Goal: Task Accomplishment & Management: Manage account settings

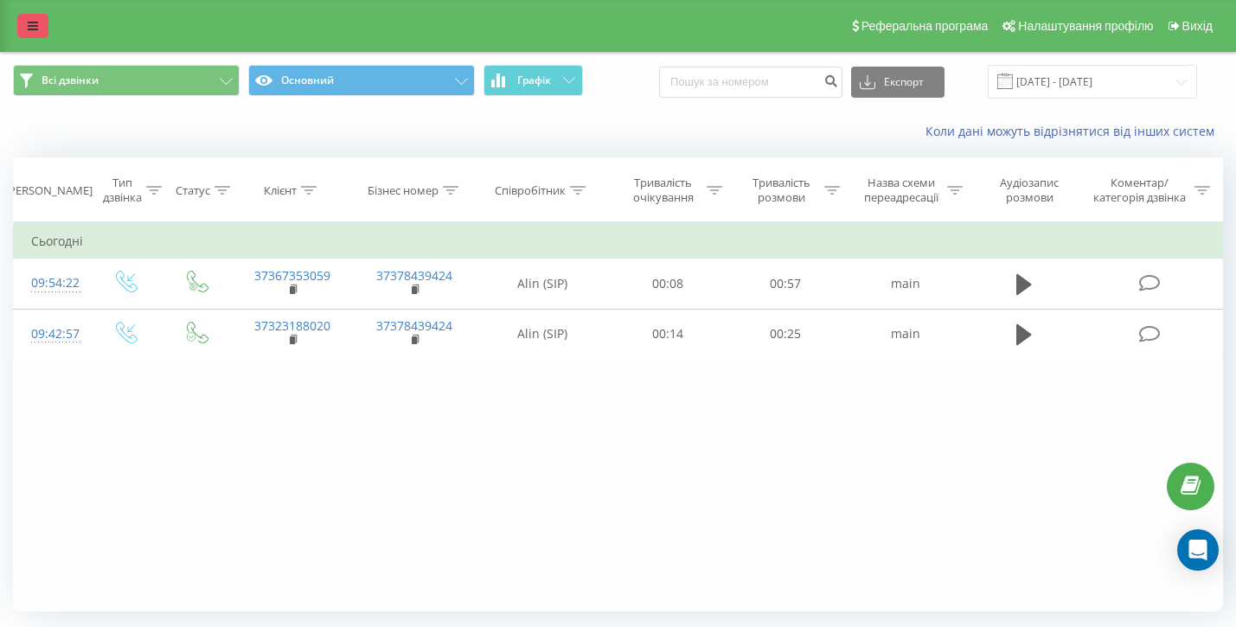
click at [32, 32] on icon at bounding box center [33, 26] width 10 height 12
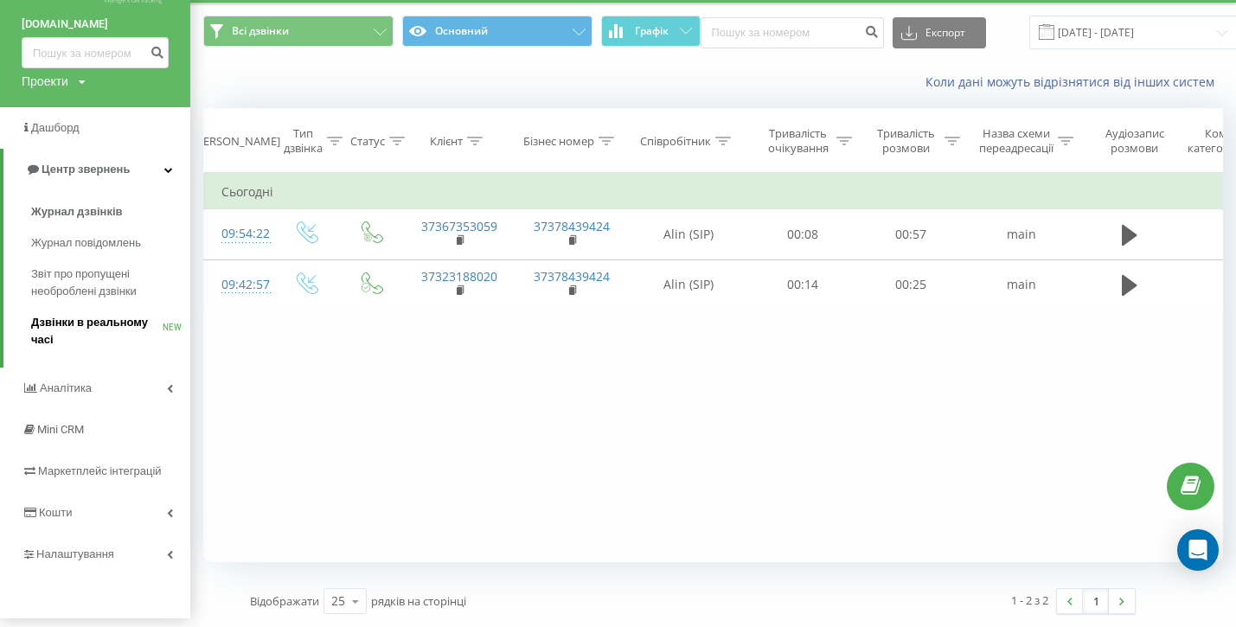
scroll to position [64, 0]
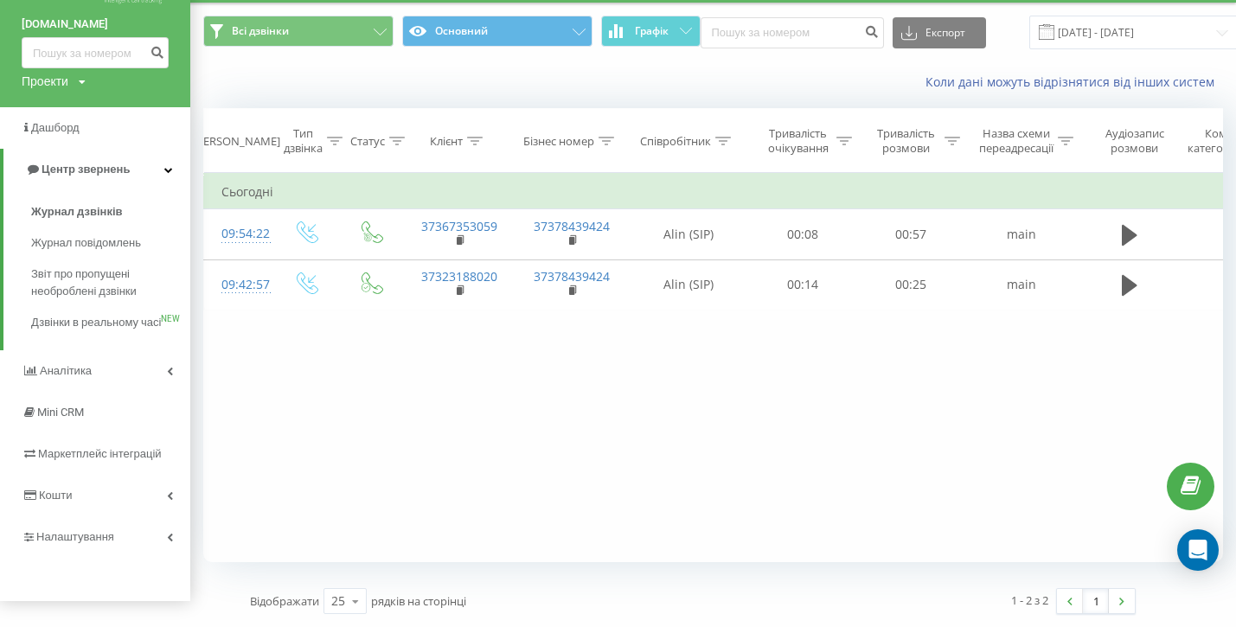
click at [531, 500] on div "Фільтрувати за умовою Дорівнює Введіть значення Скасувати OK Фільтрувати за умо…" at bounding box center [713, 367] width 1020 height 389
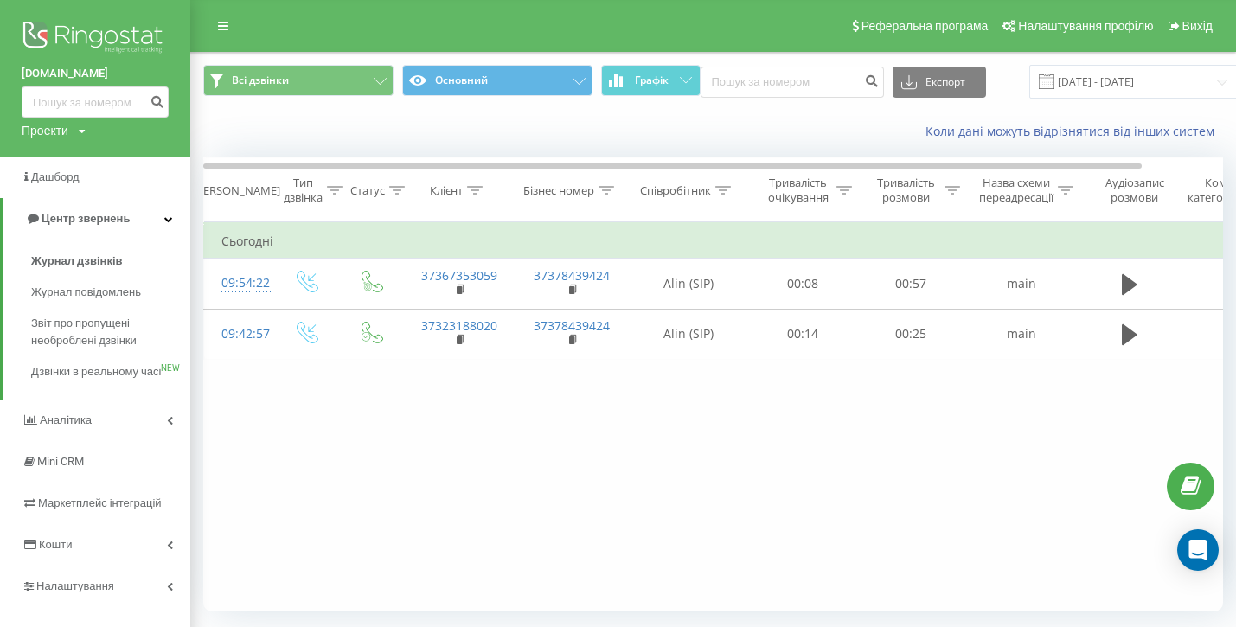
scroll to position [0, 0]
click at [888, 33] on span "Реферальна програма" at bounding box center [925, 26] width 127 height 14
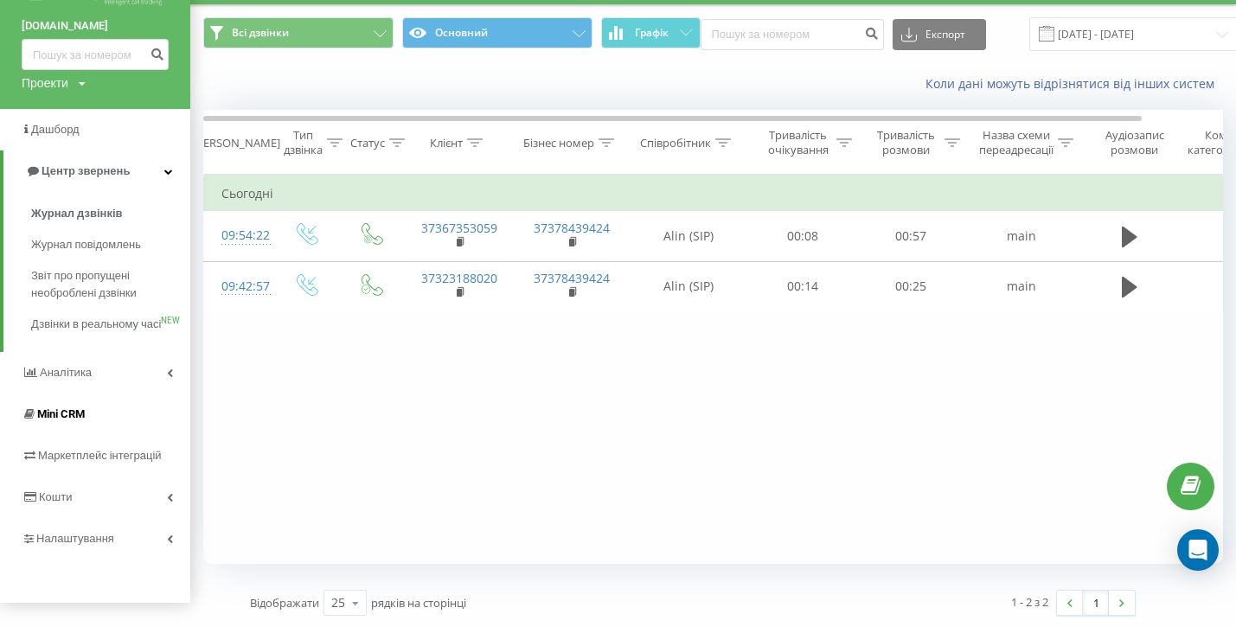
scroll to position [59, 0]
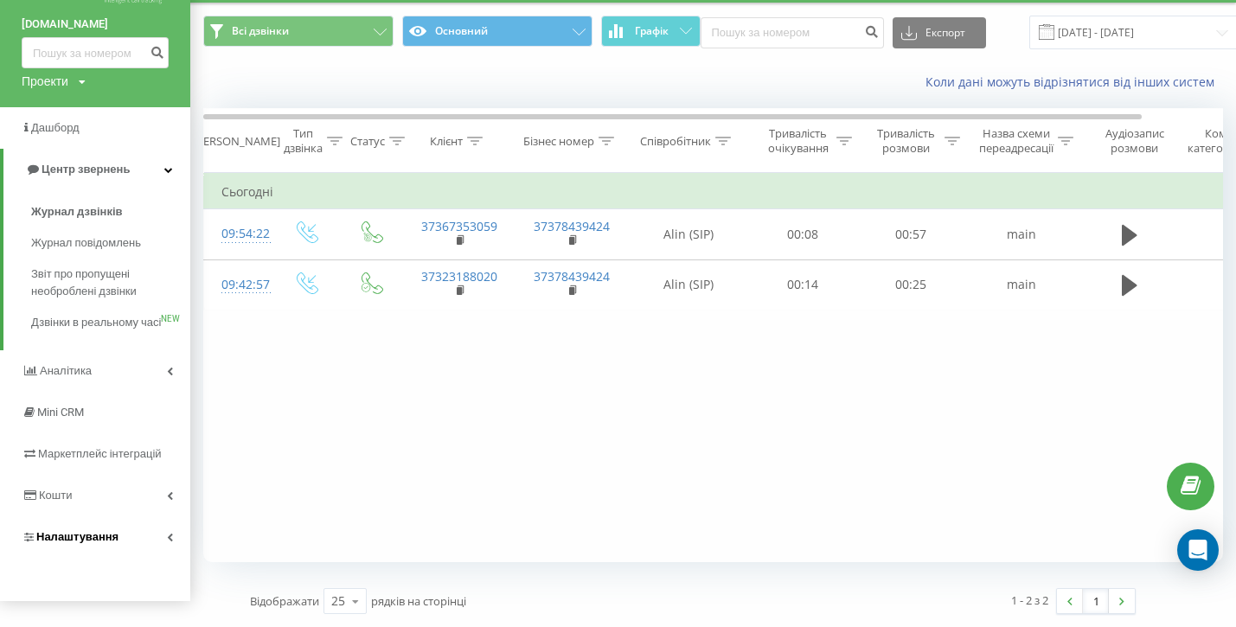
click at [169, 542] on link "Налаштування" at bounding box center [95, 538] width 190 height 42
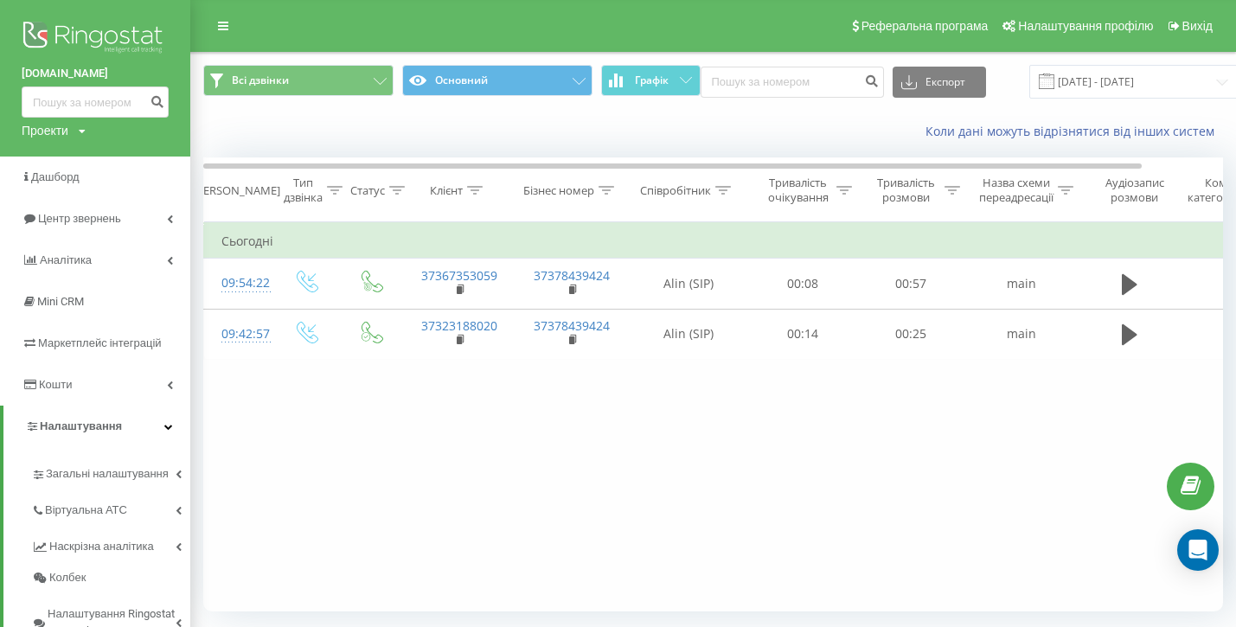
scroll to position [0, 0]
click at [228, 35] on link at bounding box center [223, 26] width 31 height 24
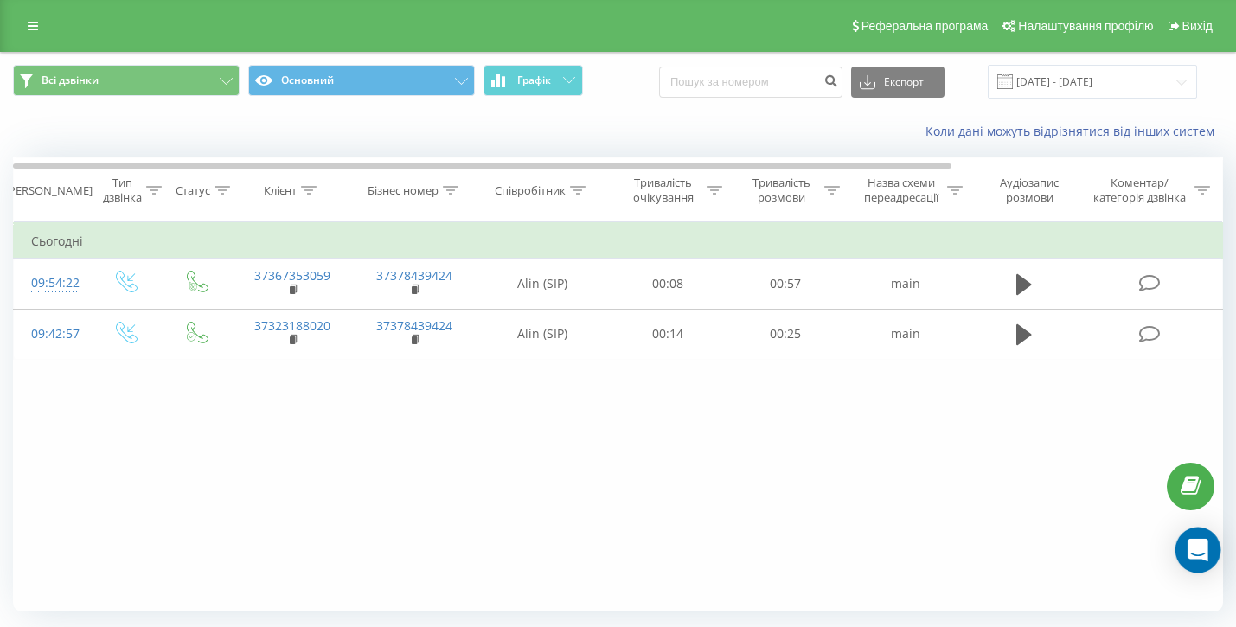
click at [1201, 549] on icon "Open Intercom Messenger" at bounding box center [1198, 550] width 20 height 22
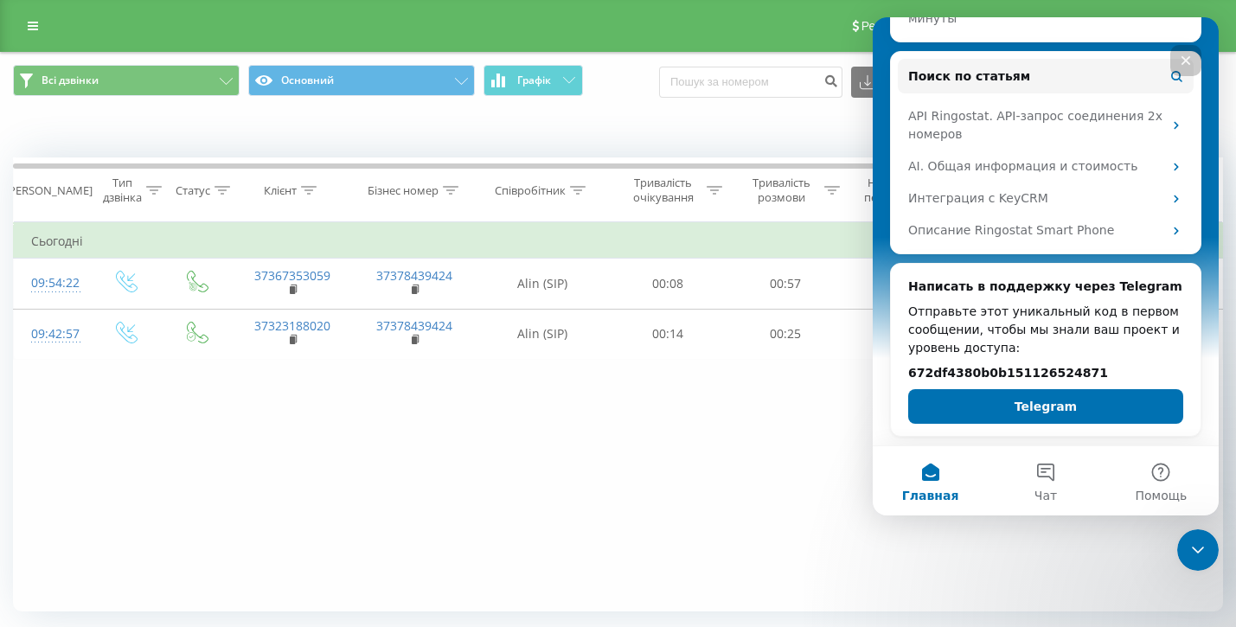
scroll to position [292, 0]
click at [1042, 484] on button "Чат" at bounding box center [1045, 480] width 115 height 69
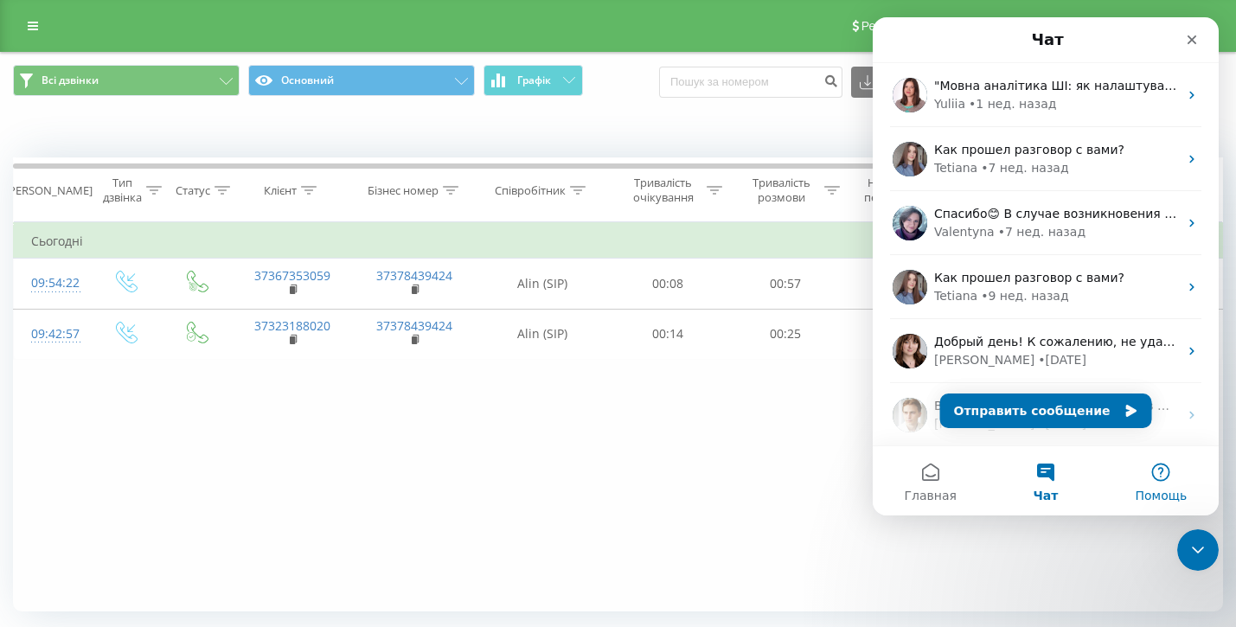
click at [1167, 499] on span "Помощь" at bounding box center [1161, 496] width 52 height 12
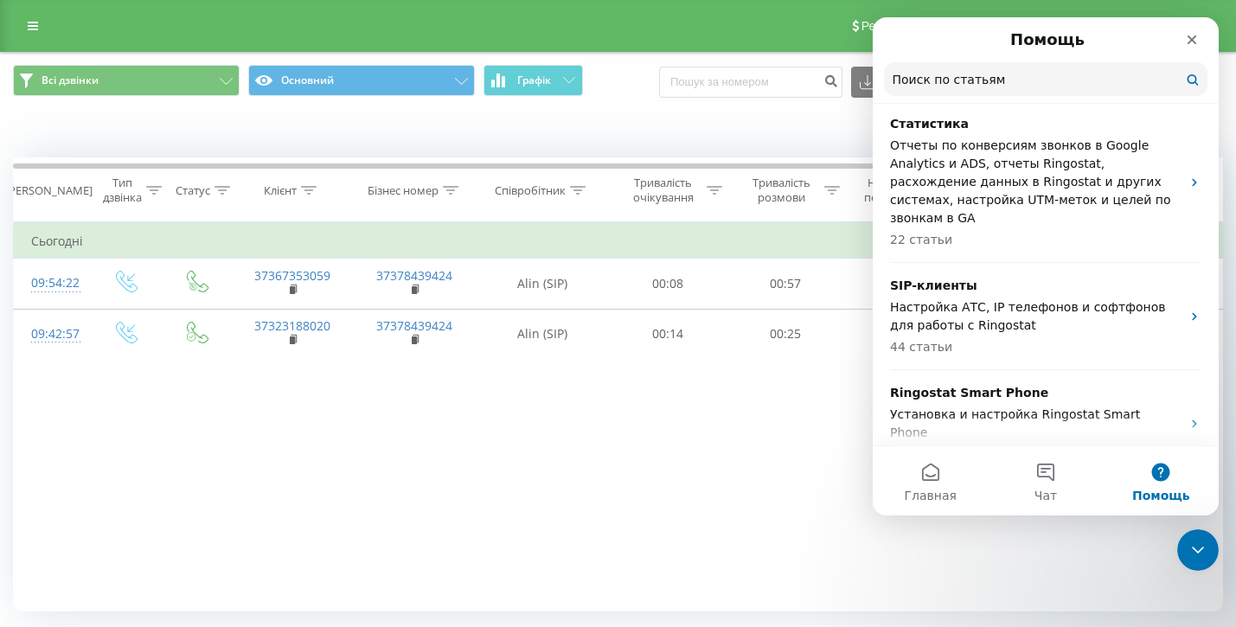
scroll to position [0, 0]
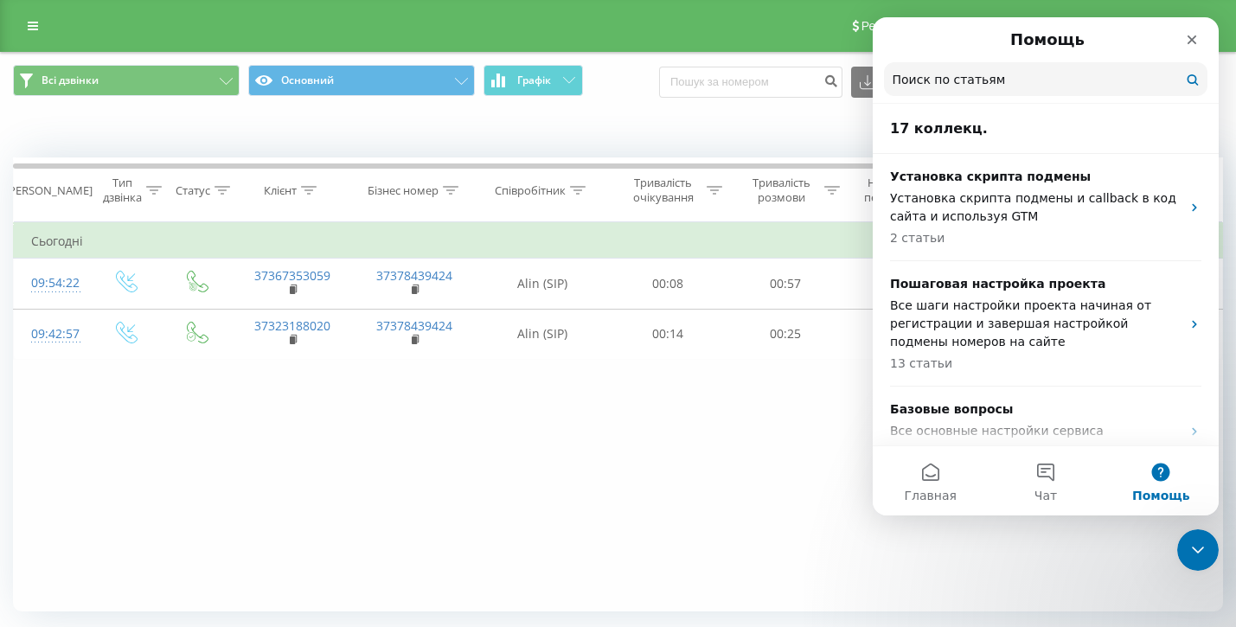
click at [410, 478] on div "Фільтрувати за умовою Дорівнює Введіть значення Скасувати OK Фільтрувати за умо…" at bounding box center [618, 416] width 1210 height 389
click at [510, 146] on div "Коли дані можуть відрізнятися вiд інших систем" at bounding box center [618, 132] width 1235 height 42
click at [1197, 40] on icon "Закрыть" at bounding box center [1192, 40] width 14 height 14
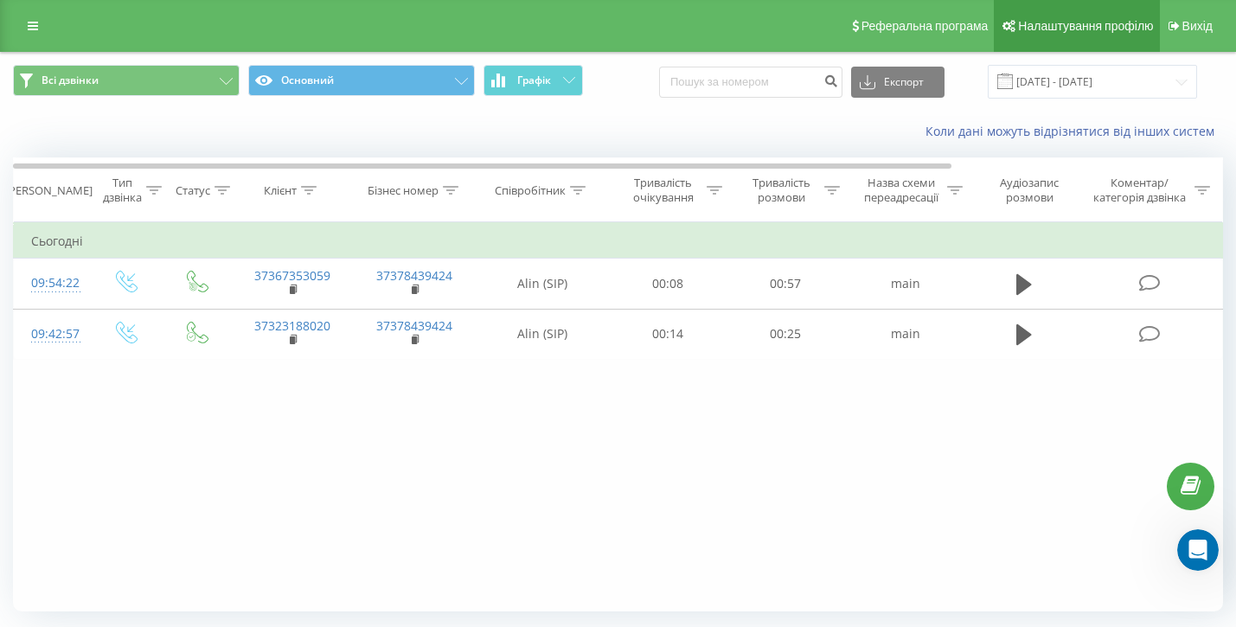
click at [1041, 44] on link "Налаштування профілю" at bounding box center [1076, 26] width 165 height 52
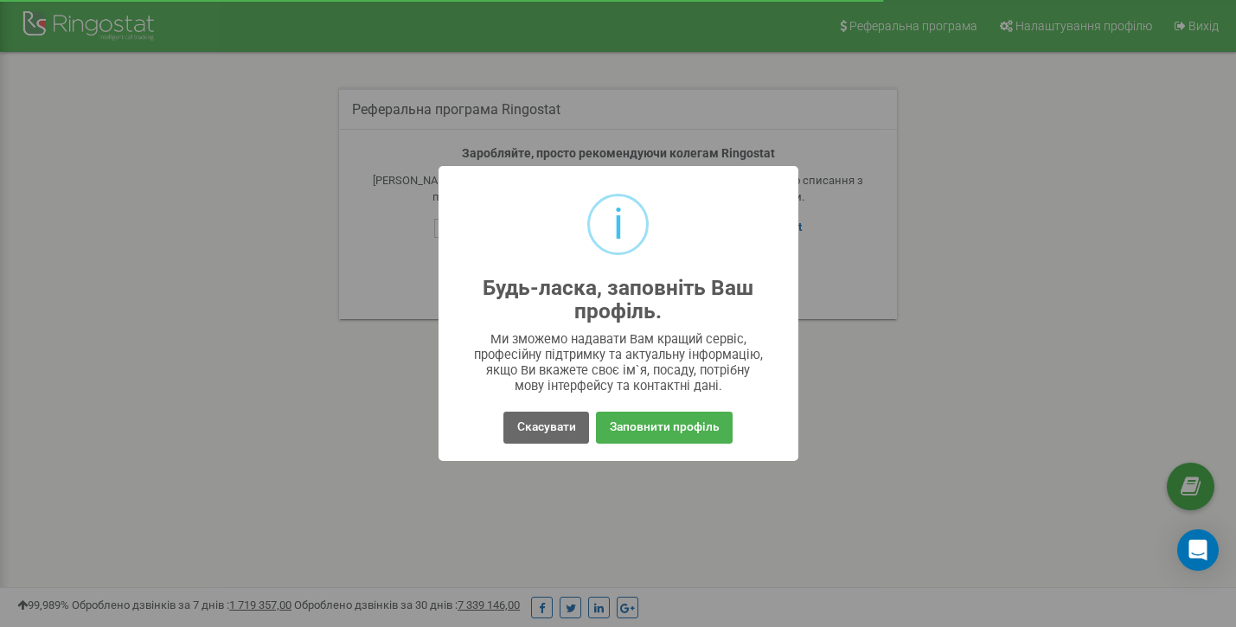
click at [547, 425] on button "Скасувати" at bounding box center [546, 428] width 85 height 32
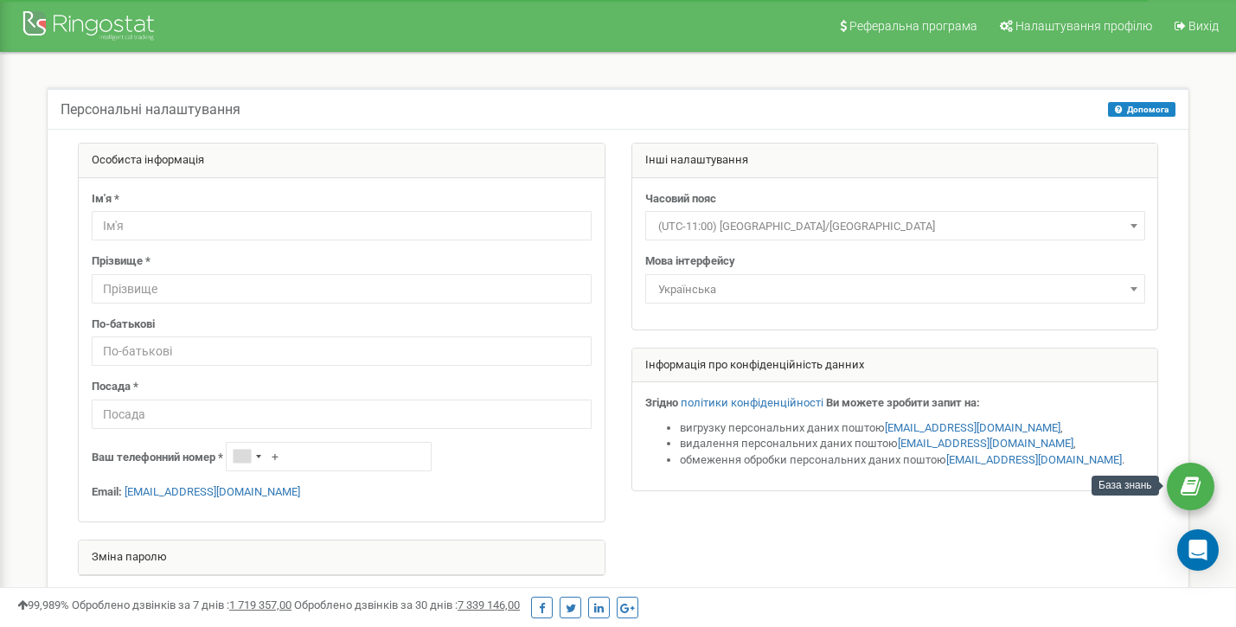
click at [1193, 474] on icon at bounding box center [1191, 487] width 20 height 26
click at [87, 37] on div at bounding box center [91, 28] width 138 height 42
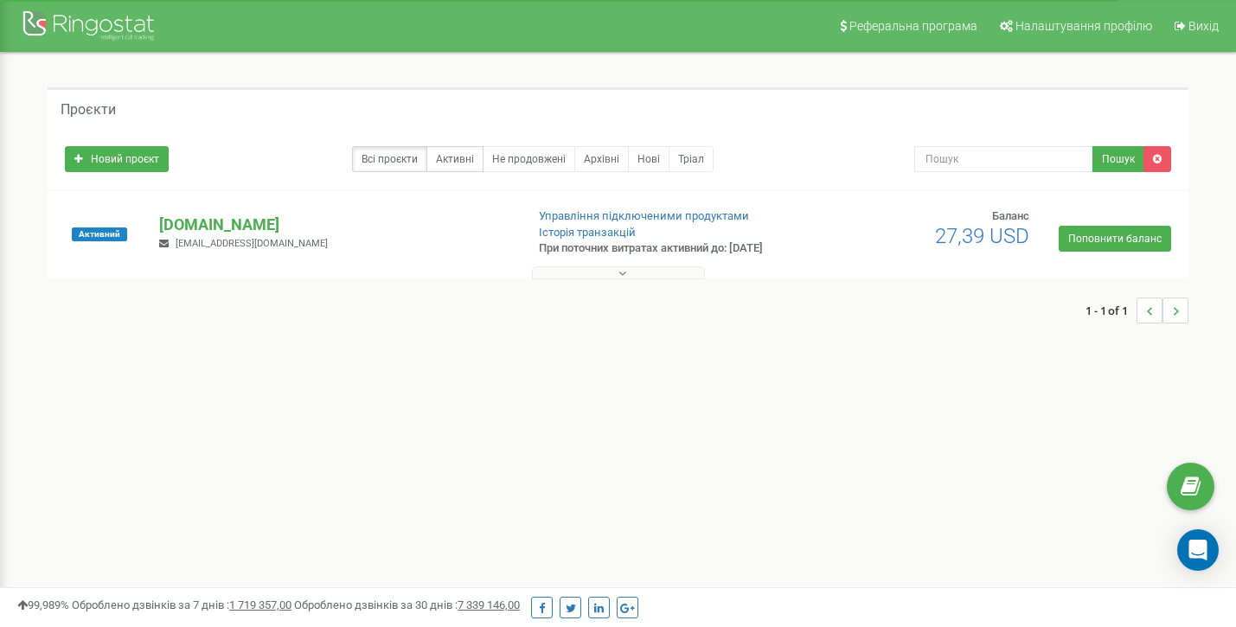
click at [462, 163] on link "Активні" at bounding box center [455, 159] width 57 height 26
click at [542, 161] on link "Не продовжені" at bounding box center [529, 159] width 93 height 26
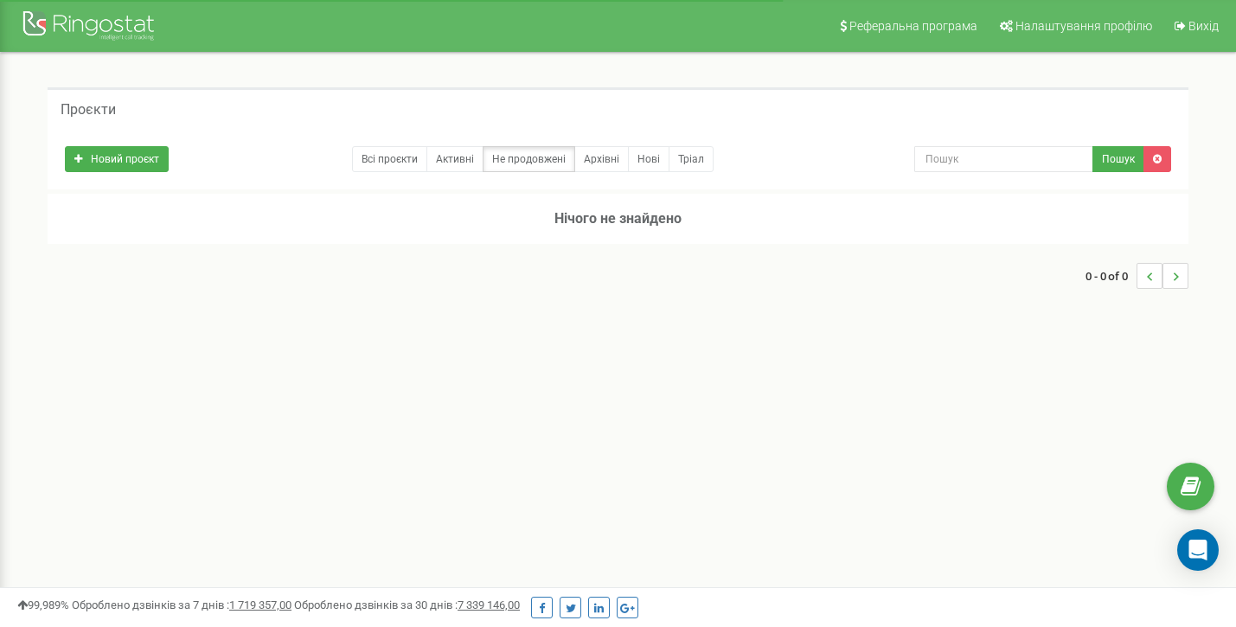
click at [610, 159] on link "Архівні" at bounding box center [601, 159] width 55 height 26
click at [404, 141] on div "Новий проєкт Всі проєкти Активні Не продовжені Архівні Нові Тріал Пошук" at bounding box center [618, 155] width 1133 height 35
click at [401, 151] on link "Всі проєкти" at bounding box center [389, 159] width 75 height 26
click at [398, 166] on link "Всі проєкти" at bounding box center [389, 159] width 75 height 26
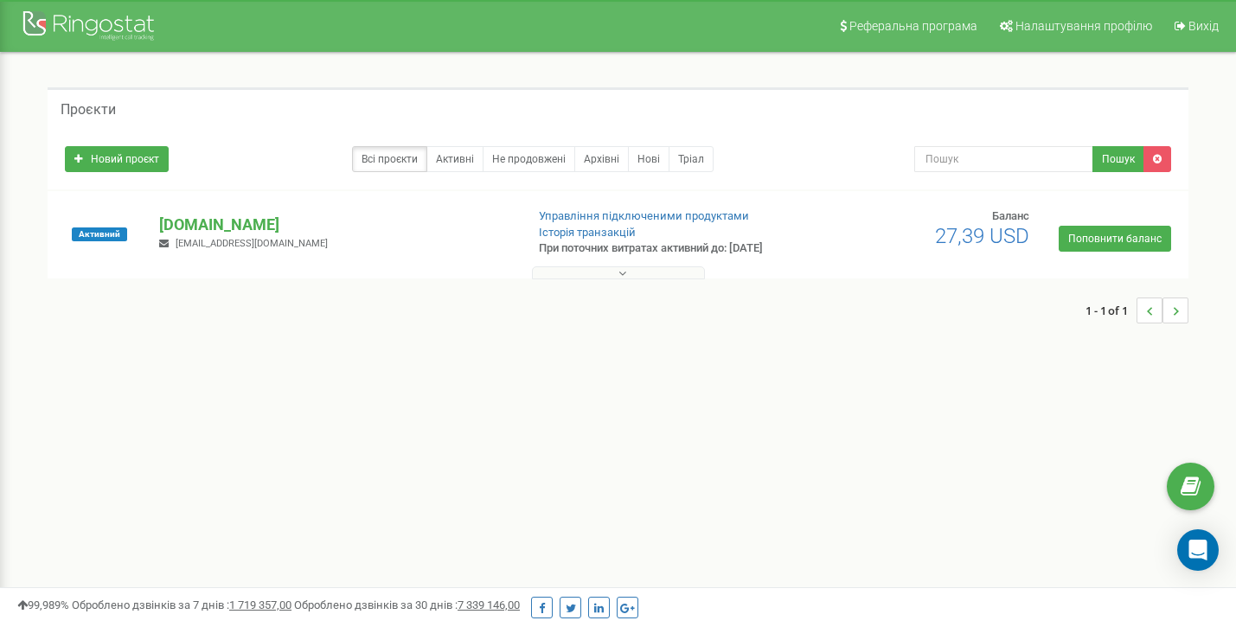
click at [223, 229] on p "[DOMAIN_NAME]" at bounding box center [334, 225] width 351 height 22
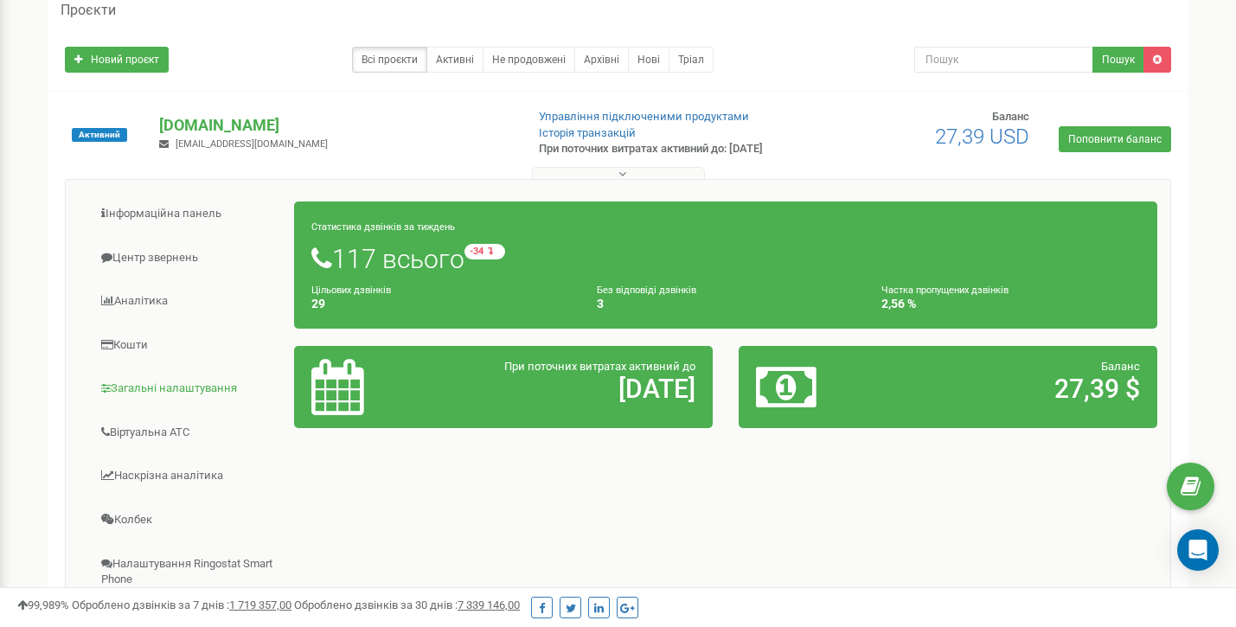
scroll to position [97, 0]
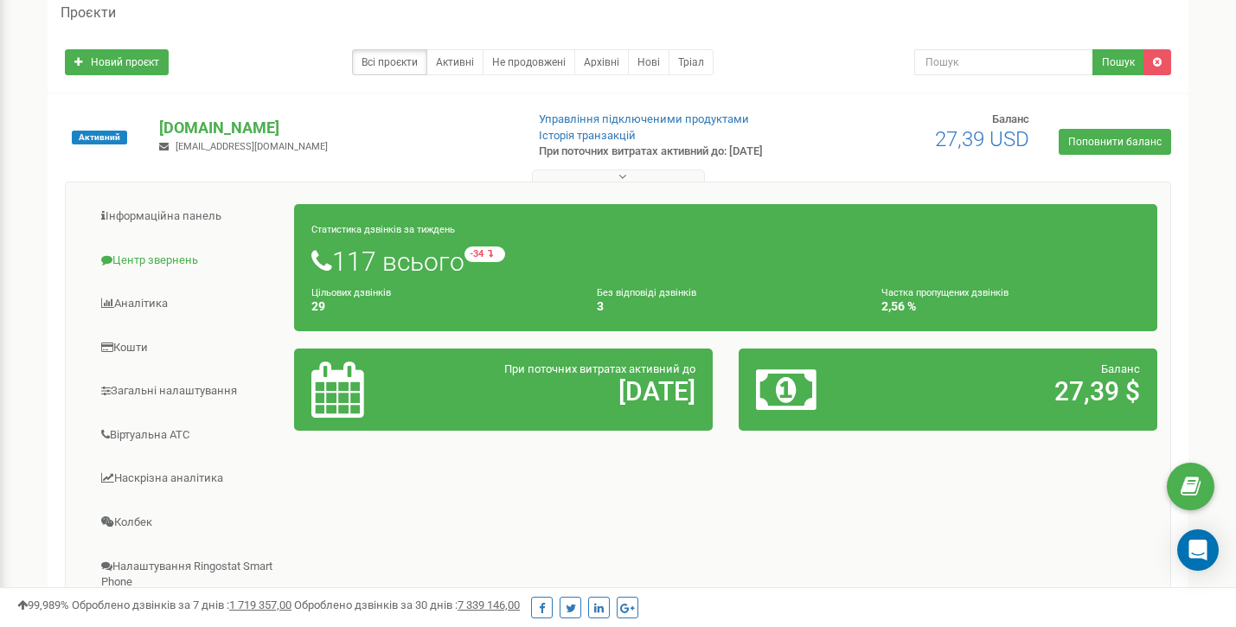
click at [157, 252] on link "Центр звернень" at bounding box center [187, 261] width 216 height 42
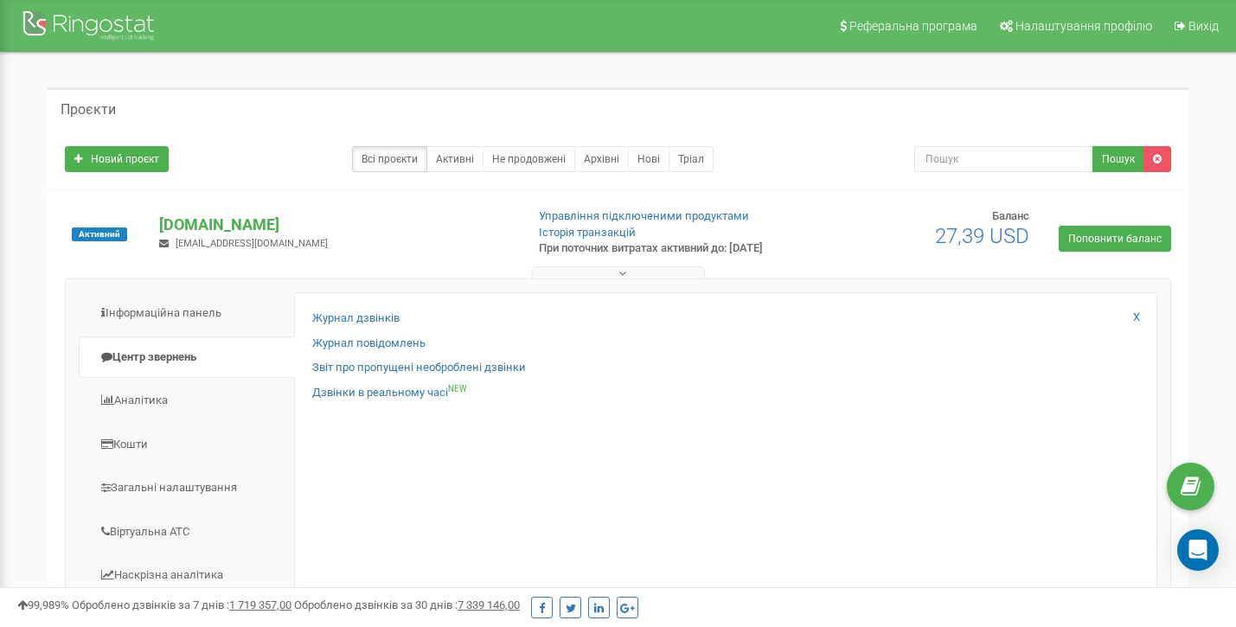
scroll to position [0, 0]
click at [626, 226] on link "Історія транзакцій" at bounding box center [587, 232] width 97 height 13
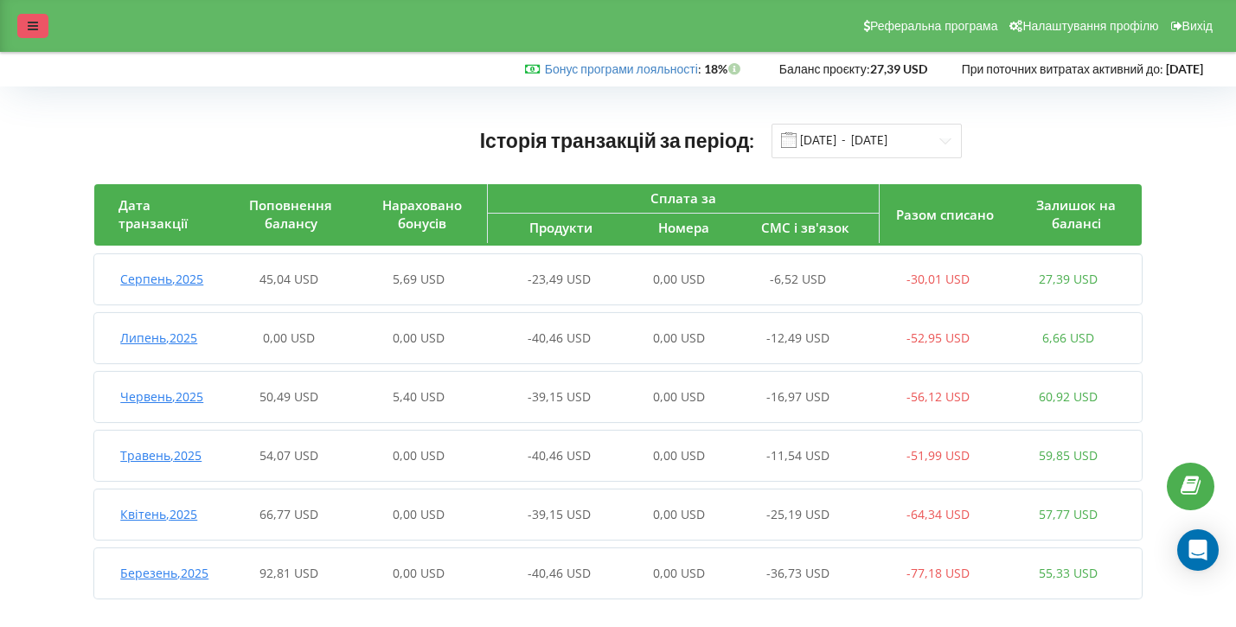
click at [30, 16] on div at bounding box center [32, 26] width 31 height 24
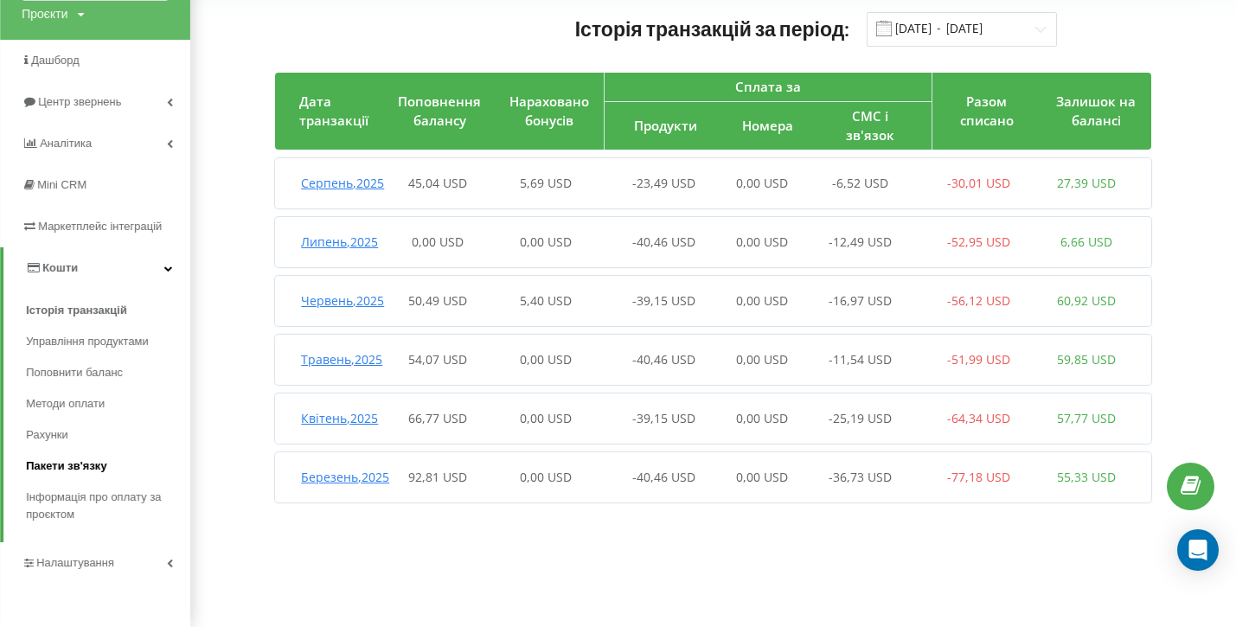
scroll to position [123, 0]
click at [1196, 551] on icon "Open Intercom Messenger" at bounding box center [1198, 550] width 20 height 22
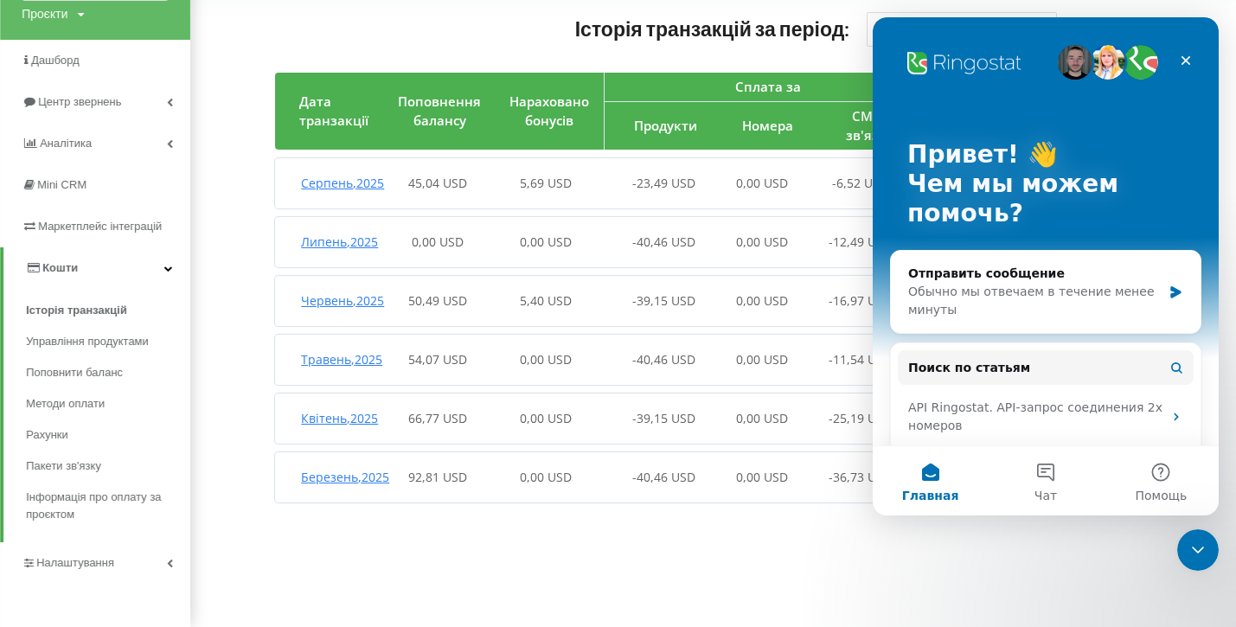
scroll to position [0, 0]
click at [1056, 530] on div "Історія транзакцій за період: 01.03.2025 - 19.08.2025 Дата транзакції Поповненн…" at bounding box center [714, 261] width 1010 height 536
click at [1186, 60] on icon "Закрыть" at bounding box center [1187, 61] width 10 height 10
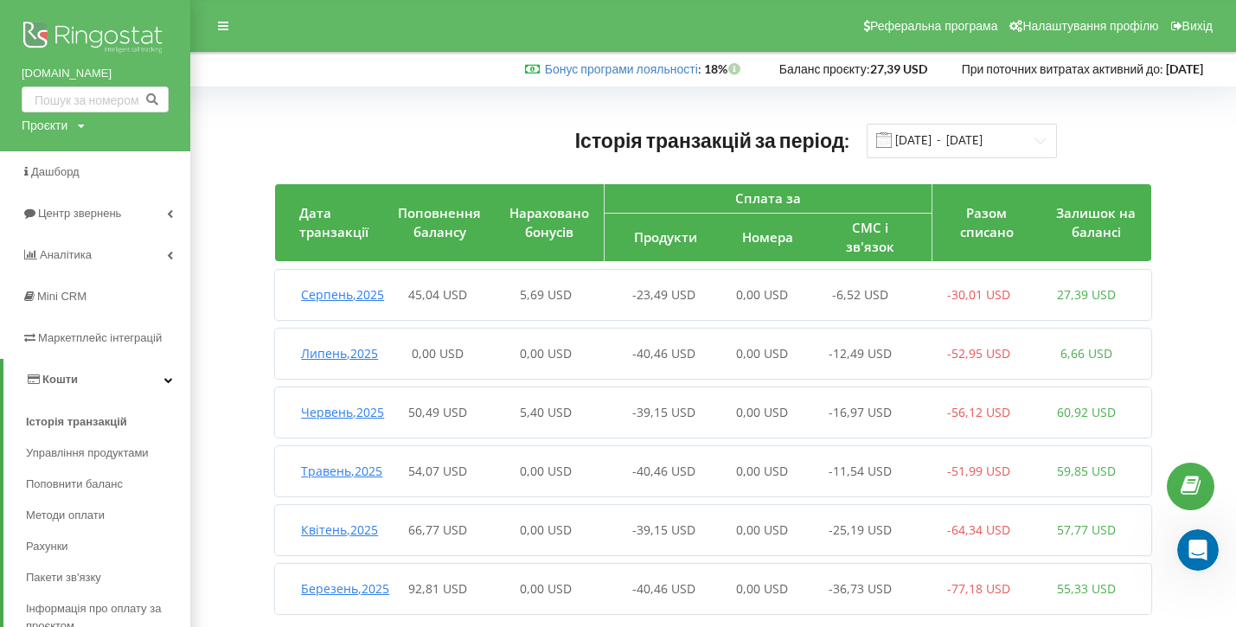
click at [118, 31] on img at bounding box center [95, 38] width 147 height 43
